Goal: Task Accomplishment & Management: Manage account settings

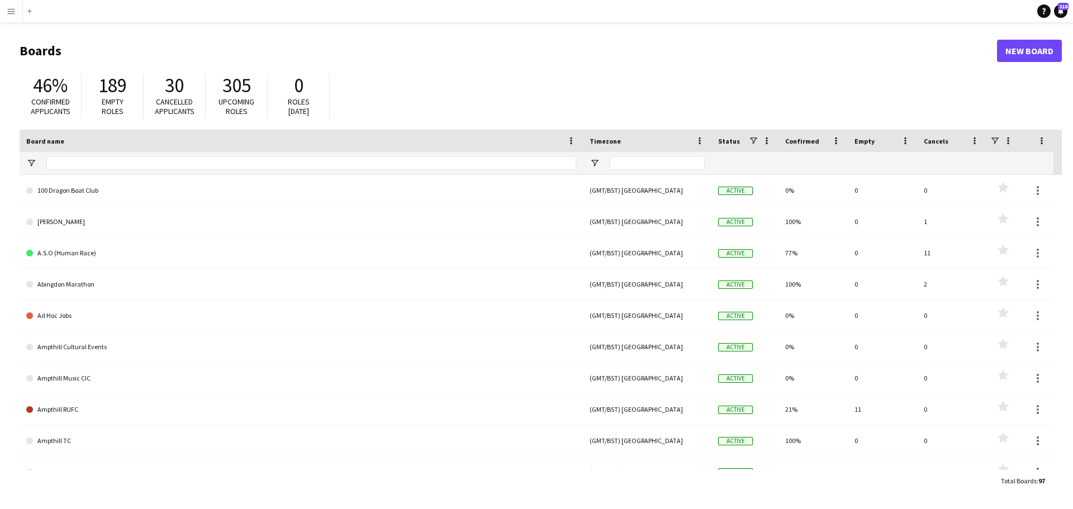
click at [10, 13] on app-icon "Menu" at bounding box center [11, 11] width 9 height 9
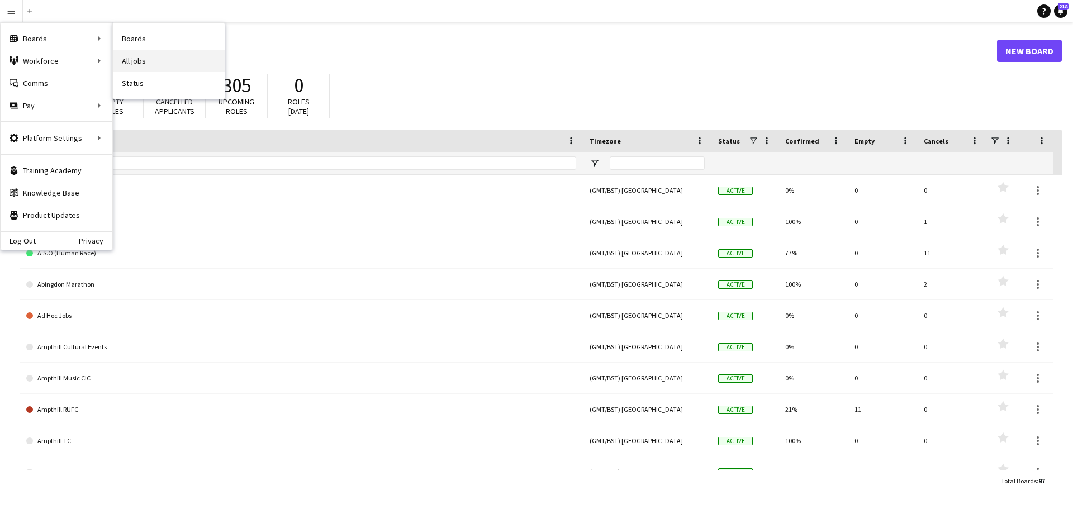
click at [142, 60] on link "All jobs" at bounding box center [169, 61] width 112 height 22
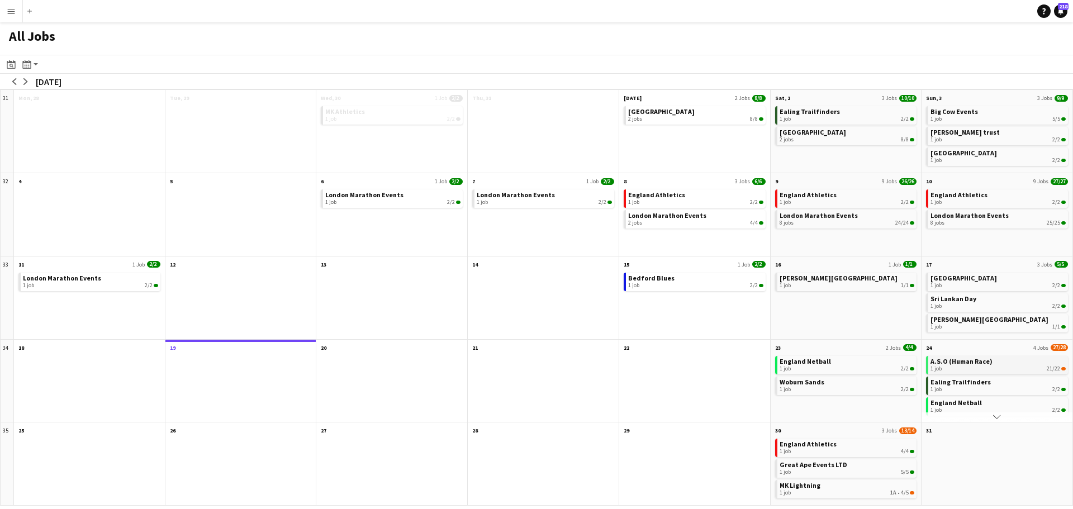
click at [971, 363] on span "A.S.O (Human Race)" at bounding box center [961, 361] width 62 height 8
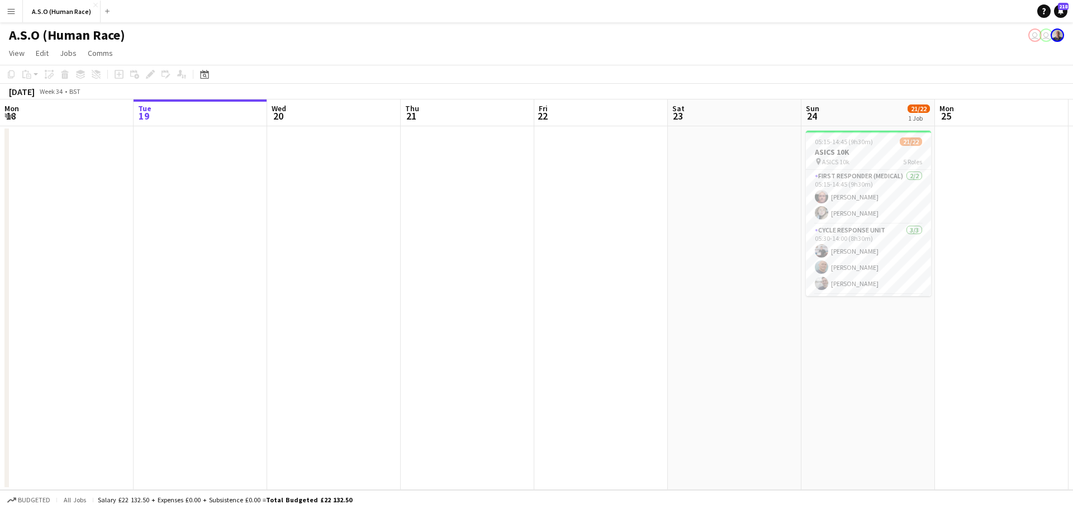
click at [11, 13] on app-icon "Menu" at bounding box center [11, 11] width 9 height 9
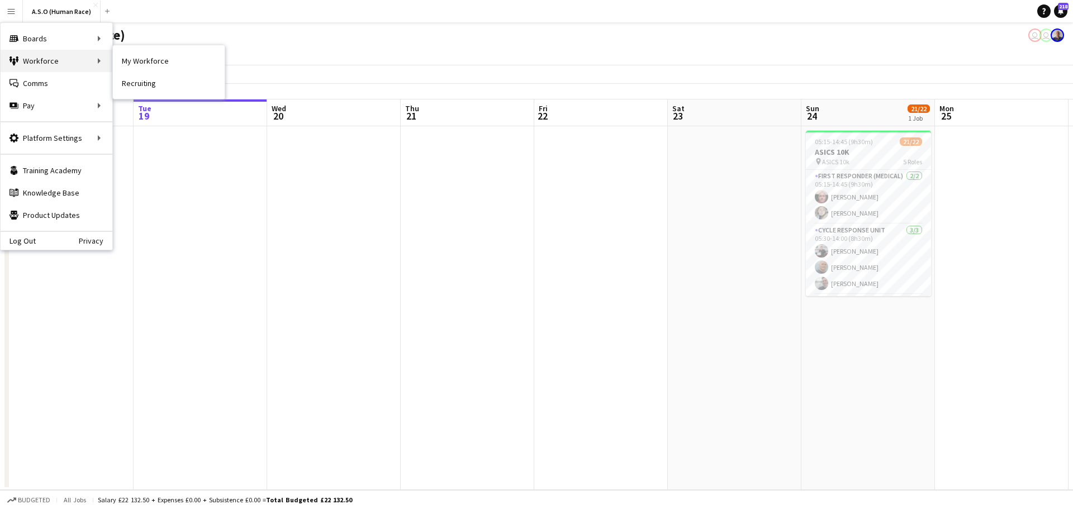
click at [55, 56] on div "Workforce Workforce" at bounding box center [57, 61] width 112 height 22
click at [85, 64] on div "Workforce Workforce" at bounding box center [57, 61] width 112 height 22
click at [144, 56] on link "My Workforce" at bounding box center [169, 61] width 112 height 22
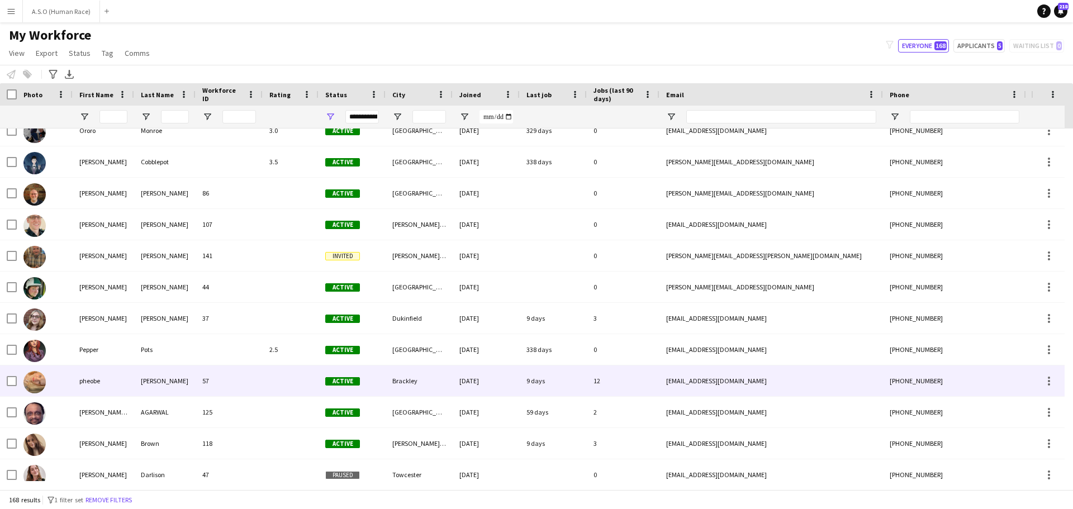
click at [113, 376] on div "pheobe" at bounding box center [103, 380] width 61 height 31
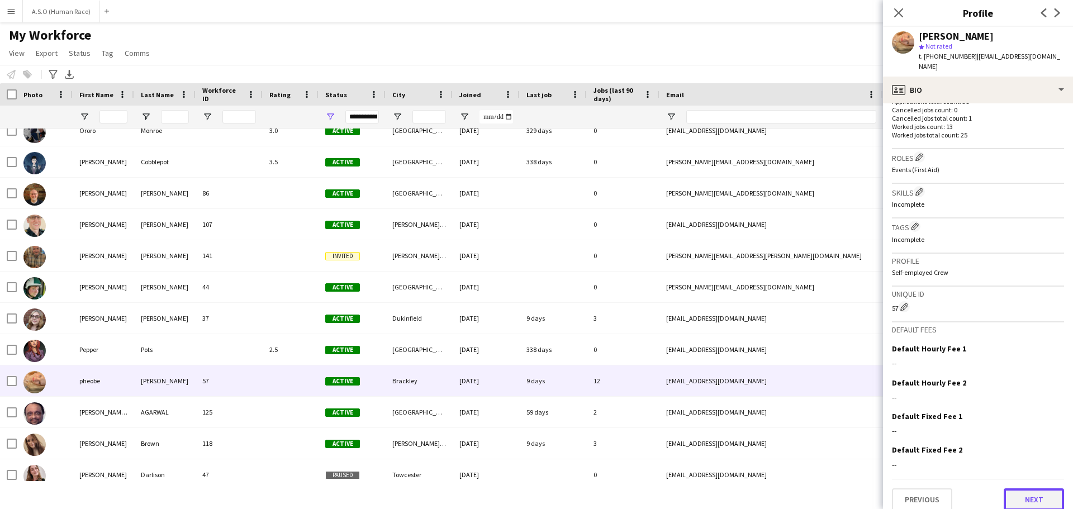
click at [1034, 494] on button "Next" at bounding box center [1034, 499] width 60 height 22
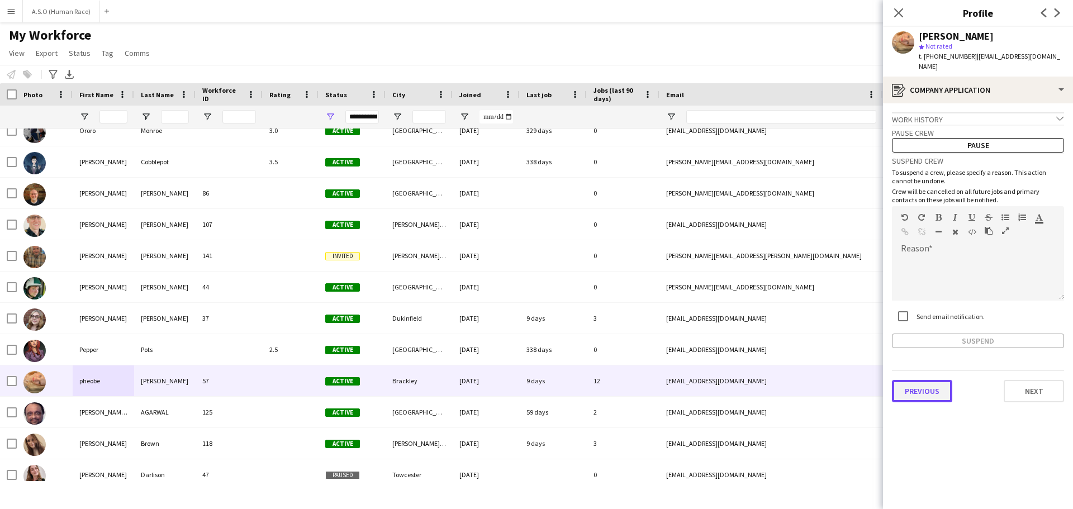
click at [926, 388] on button "Previous" at bounding box center [922, 391] width 60 height 22
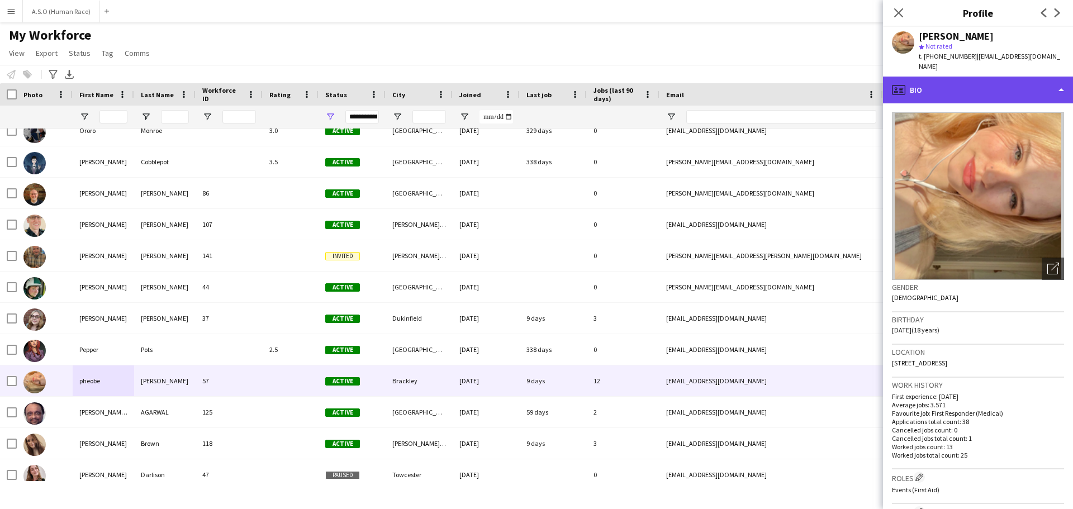
click at [1058, 77] on div "profile Bio" at bounding box center [978, 90] width 190 height 27
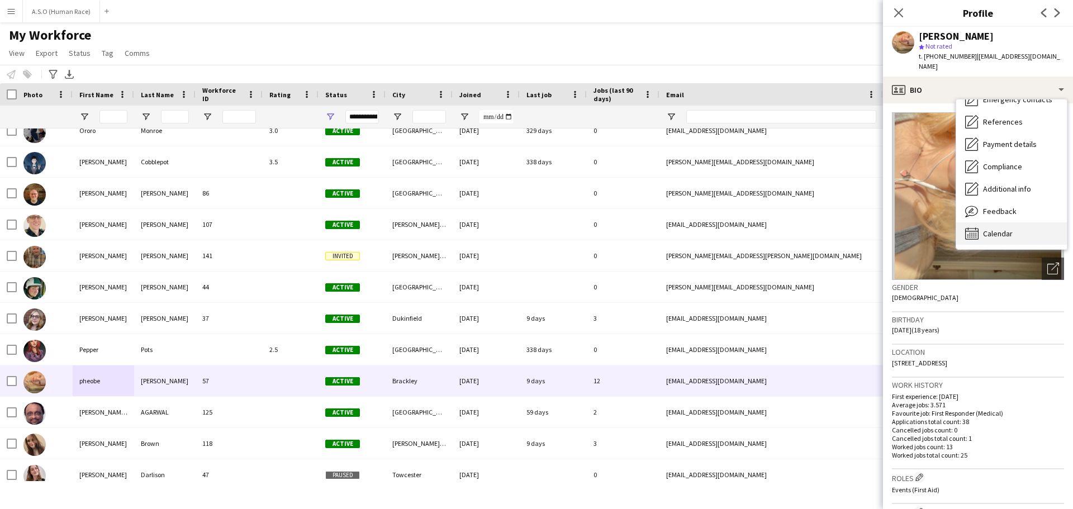
click at [1004, 229] on span "Calendar" at bounding box center [998, 234] width 30 height 10
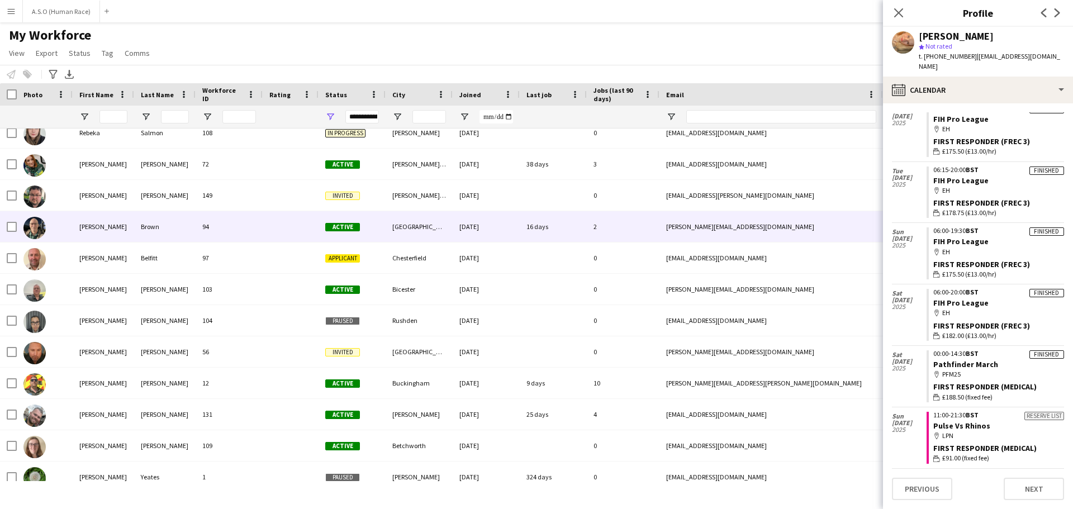
scroll to position [4219, 0]
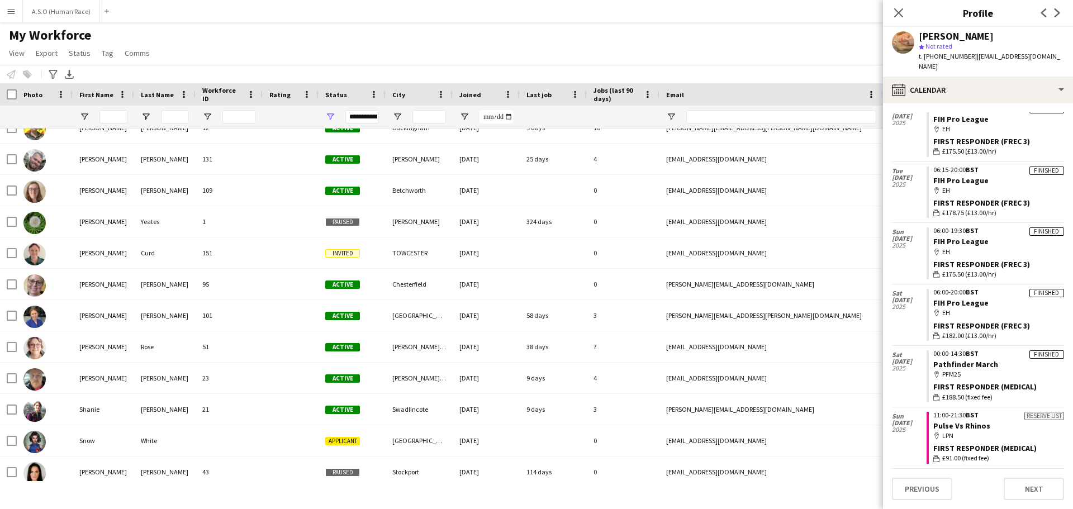
click at [355, 117] on div "**********" at bounding box center [362, 116] width 34 height 13
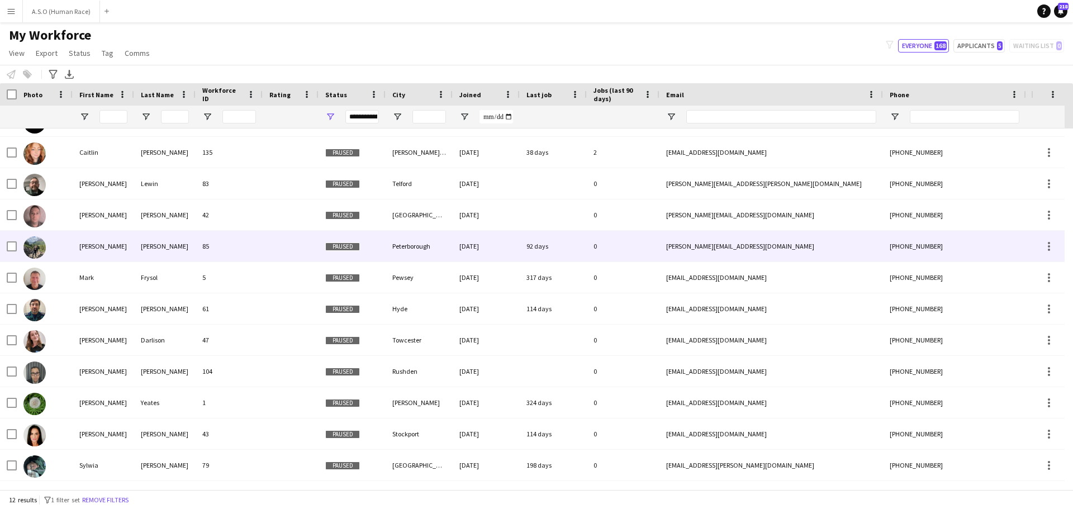
click at [237, 259] on div "85" at bounding box center [229, 246] width 67 height 31
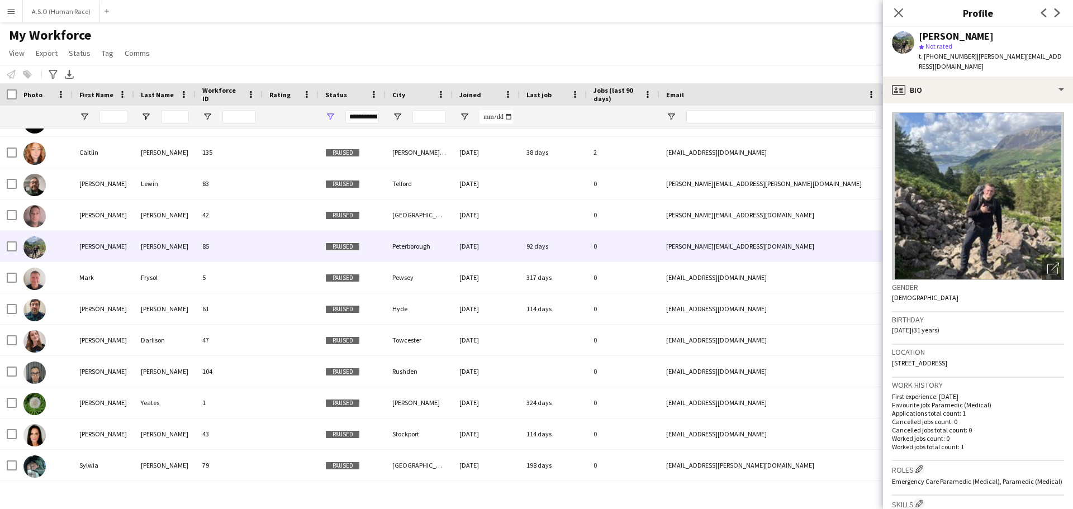
click at [358, 118] on div "**********" at bounding box center [362, 116] width 34 height 13
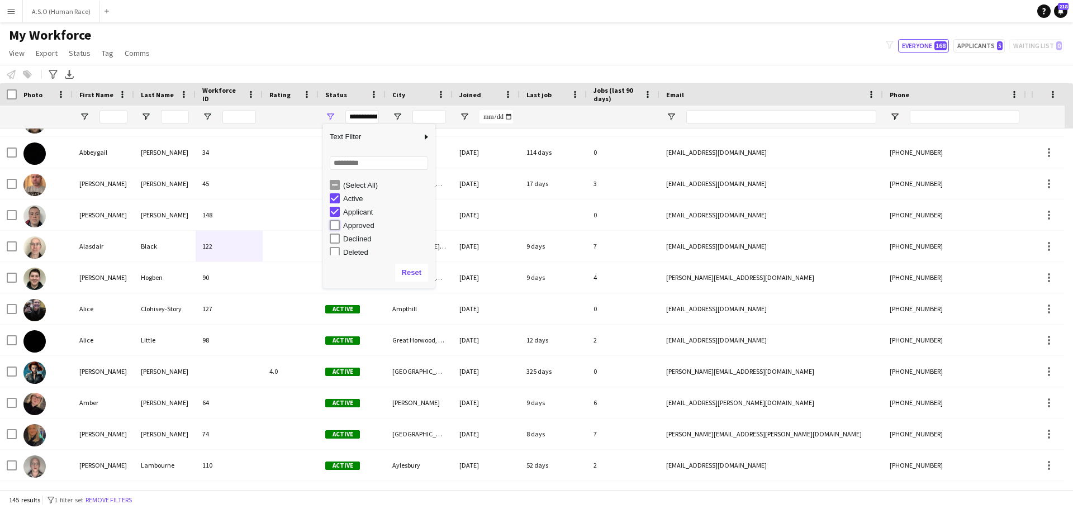
type input "**********"
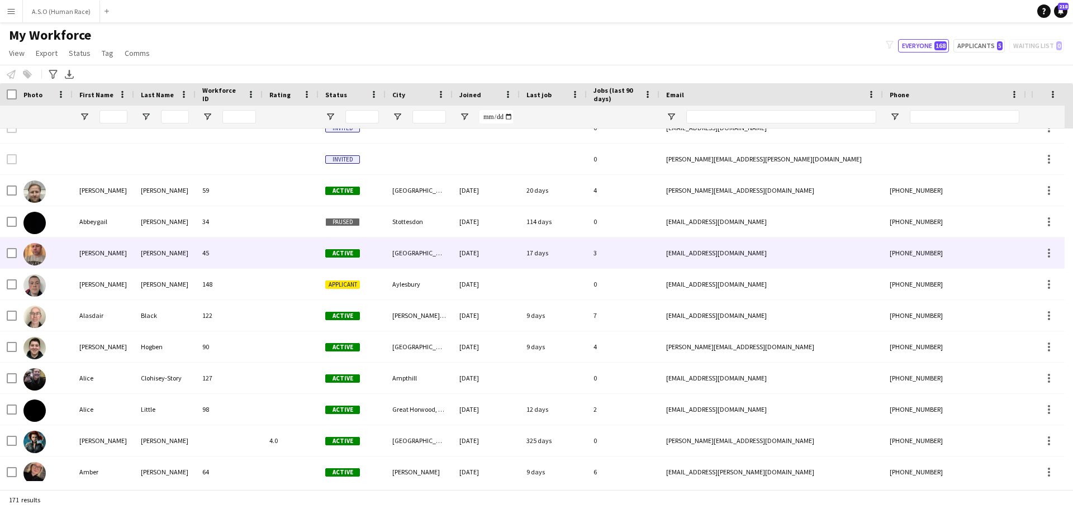
click at [275, 245] on div at bounding box center [291, 252] width 56 height 31
